Goal: Find specific page/section: Find specific page/section

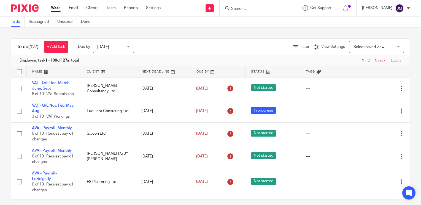
click at [251, 11] on input "Search" at bounding box center [255, 9] width 50 height 5
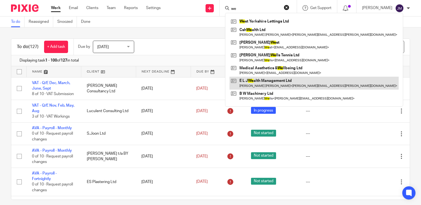
type input "we"
click at [271, 83] on link at bounding box center [313, 83] width 169 height 13
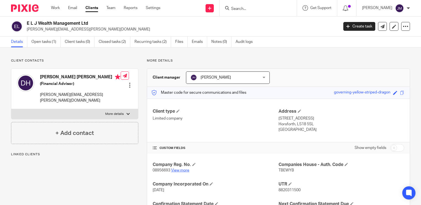
click at [176, 171] on link "View more" at bounding box center [180, 171] width 18 height 4
click at [43, 41] on link "Open tasks (1)" at bounding box center [45, 42] width 29 height 11
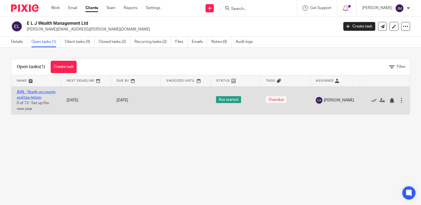
click at [34, 97] on link "AVA - Yearly accounts and tax return" at bounding box center [36, 94] width 39 height 9
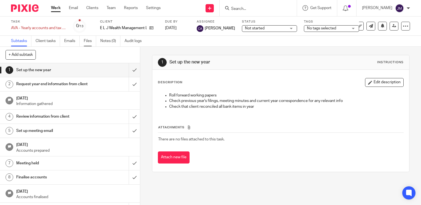
click at [88, 38] on link "Files" at bounding box center [90, 41] width 12 height 11
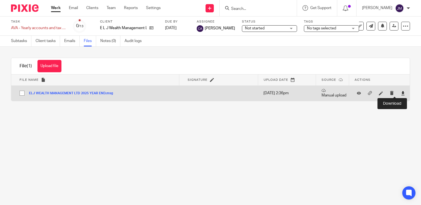
click at [400, 93] on icon at bounding box center [402, 93] width 4 height 4
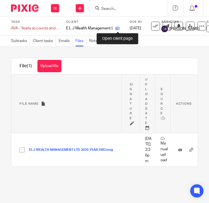
click at [116, 27] on icon at bounding box center [117, 28] width 4 height 4
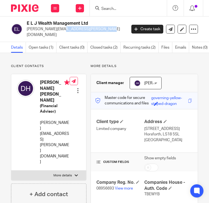
drag, startPoint x: 74, startPoint y: 28, endPoint x: 28, endPoint y: 32, distance: 47.0
click at [28, 32] on p "[PERSON_NAME][EMAIL_ADDRESS][PERSON_NAME][DOMAIN_NAME]" at bounding box center [75, 31] width 96 height 11
copy p "[PERSON_NAME][EMAIL_ADDRESS][PERSON_NAME][DOMAIN_NAME]"
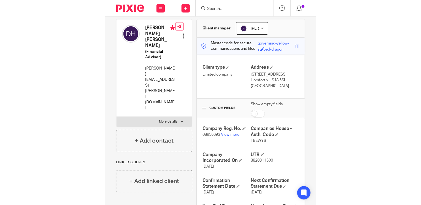
scroll to position [83, 0]
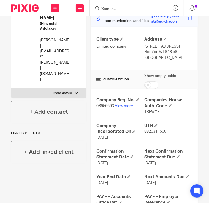
click at [151, 130] on span "8820311500" at bounding box center [155, 132] width 22 height 4
copy span "8820311500"
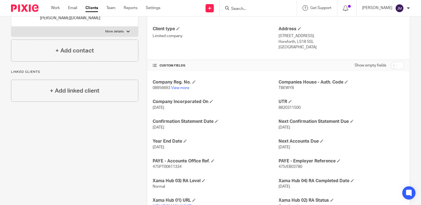
click at [209, 9] on input "Search" at bounding box center [255, 9] width 50 height 5
type input "jambam"
click at [209, 21] on link at bounding box center [263, 21] width 68 height 8
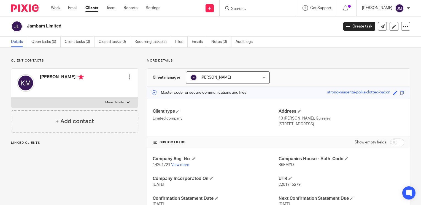
click at [175, 167] on p "14261721 View more" at bounding box center [214, 165] width 125 height 6
click at [179, 165] on link "View more" at bounding box center [180, 165] width 18 height 4
click at [183, 40] on link "Files" at bounding box center [181, 42] width 12 height 11
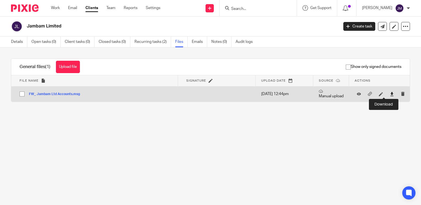
click at [389, 94] on icon at bounding box center [391, 94] width 4 height 4
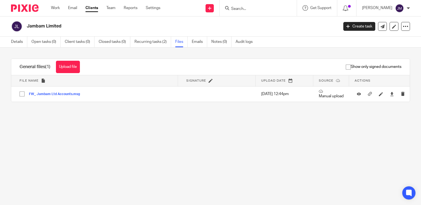
click at [28, 41] on ul "Details Open tasks (0) Client tasks (0) Closed tasks (0) Recurring tasks (2) Fi…" at bounding box center [136, 42] width 250 height 11
click at [8, 41] on div "Details Open tasks (0) Client tasks (0) Closed tasks (0) Recurring tasks (2) Fi…" at bounding box center [133, 42] width 266 height 11
click at [14, 40] on link "Details" at bounding box center [19, 42] width 16 height 11
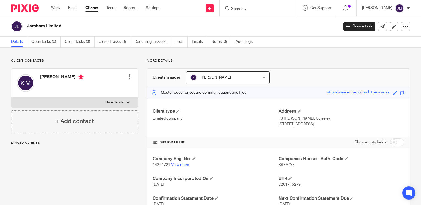
click at [181, 168] on div "Company Reg. No. 14261721 View more Companies House - Auth. Code R6EMYQ Company…" at bounding box center [278, 191] width 262 height 87
click at [179, 167] on p "14261721 View more" at bounding box center [214, 165] width 125 height 6
click at [182, 163] on link "View more" at bounding box center [180, 165] width 18 height 4
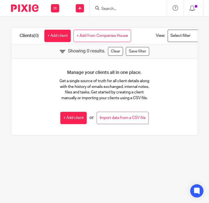
click at [123, 8] on input "Search" at bounding box center [126, 9] width 50 height 5
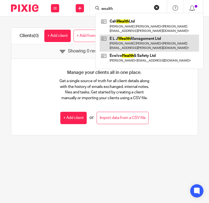
type input "wealth"
click at [139, 39] on link at bounding box center [149, 43] width 99 height 17
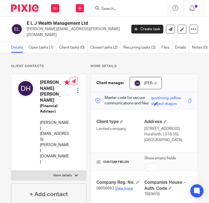
click at [117, 187] on link "View more" at bounding box center [124, 189] width 18 height 4
